Goal: Go to known website: Go to known website

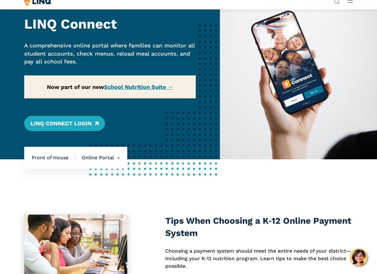
scroll to position [39, 0]
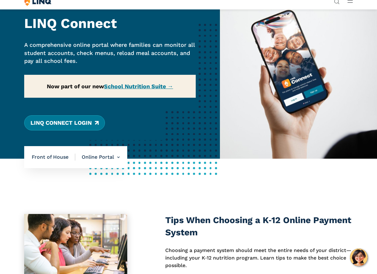
click at [81, 121] on link "LINQ Connect Login" at bounding box center [64, 122] width 81 height 15
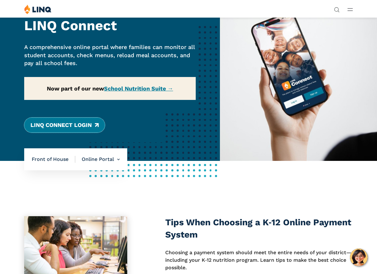
scroll to position [0, 0]
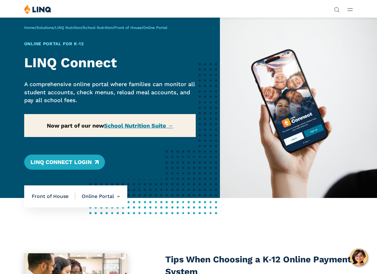
click at [351, 10] on icon "Open Main Menu" at bounding box center [349, 9] width 5 height 3
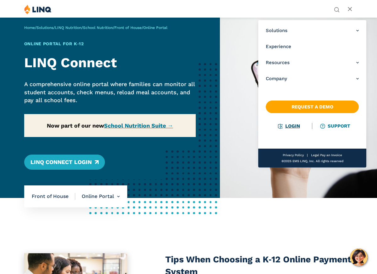
click at [289, 125] on link "Login" at bounding box center [289, 126] width 22 height 6
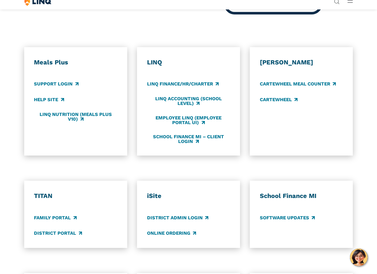
scroll to position [274, 0]
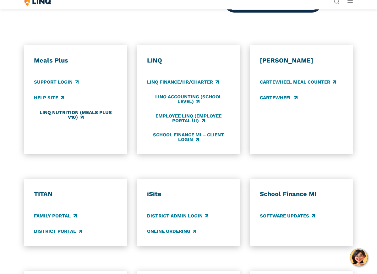
click at [64, 113] on link "LINQ Nutrition (Meals Plus v10)" at bounding box center [75, 115] width 83 height 10
click at [60, 233] on link "District Portal" at bounding box center [58, 231] width 48 height 7
